Goal: Check status: Check status

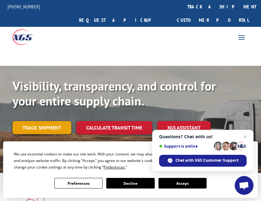
click at [62, 121] on link "Track shipment" at bounding box center [42, 127] width 59 height 13
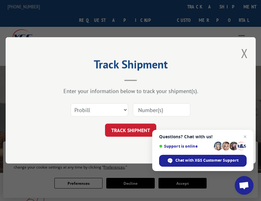
click at [151, 107] on input at bounding box center [162, 110] width 58 height 13
paste input "17666327"
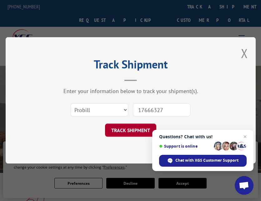
type input "17666327"
click at [130, 133] on button "TRACK SHIPMENT" at bounding box center [130, 130] width 51 height 13
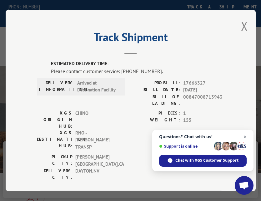
click at [243, 138] on span "Close chat" at bounding box center [245, 137] width 8 height 8
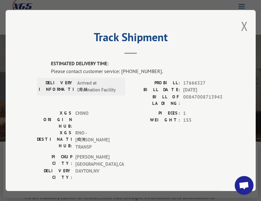
click at [216, 25] on div "Track Shipment ESTIMATED DELIVERY TIME: Please contact customer service: (844) …" at bounding box center [131, 100] width 250 height 181
click at [205, 30] on div "Track Shipment ESTIMATED DELIVERY TIME: Please contact customer service: (844) …" at bounding box center [131, 100] width 250 height 181
click at [205, 33] on h2 "Track Shipment" at bounding box center [131, 39] width 188 height 12
click at [53, 36] on h2 "Track Shipment" at bounding box center [131, 39] width 188 height 12
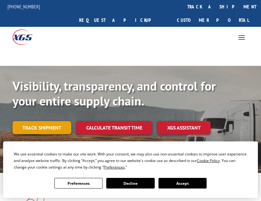
click at [28, 121] on link "Track shipment" at bounding box center [42, 127] width 59 height 13
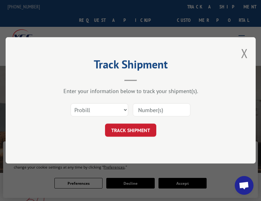
click at [143, 111] on input at bounding box center [162, 110] width 58 height 13
paste input "[PERSON_NAME]"
type input "J"
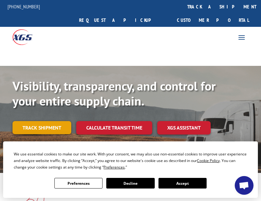
click at [48, 121] on link "Track shipment" at bounding box center [42, 127] width 59 height 13
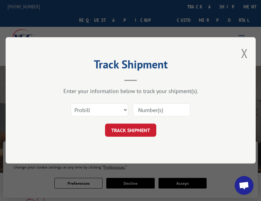
click at [149, 111] on input at bounding box center [162, 110] width 58 height 13
paste input "17666327"
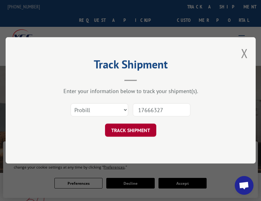
type input "17666327"
click at [135, 128] on button "TRACK SHIPMENT" at bounding box center [130, 130] width 51 height 13
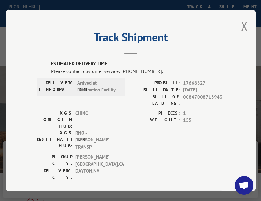
click at [179, 24] on div "Track Shipment ESTIMATED DELIVERY TIME: Please contact customer service: (844) …" at bounding box center [131, 100] width 250 height 181
